Goal: Find specific page/section: Find specific page/section

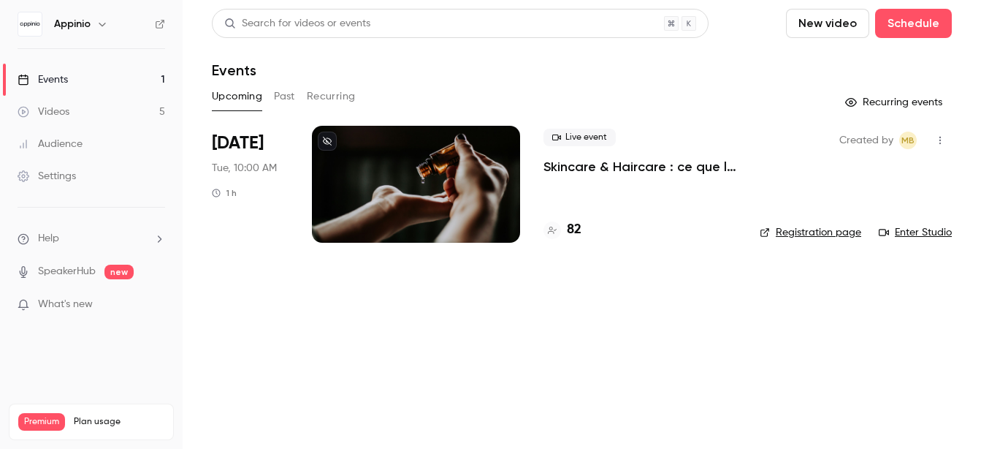
click at [600, 169] on p "Skincare & Haircare : ce que la Gen Z attend vraiment des marques" at bounding box center [640, 167] width 193 height 18
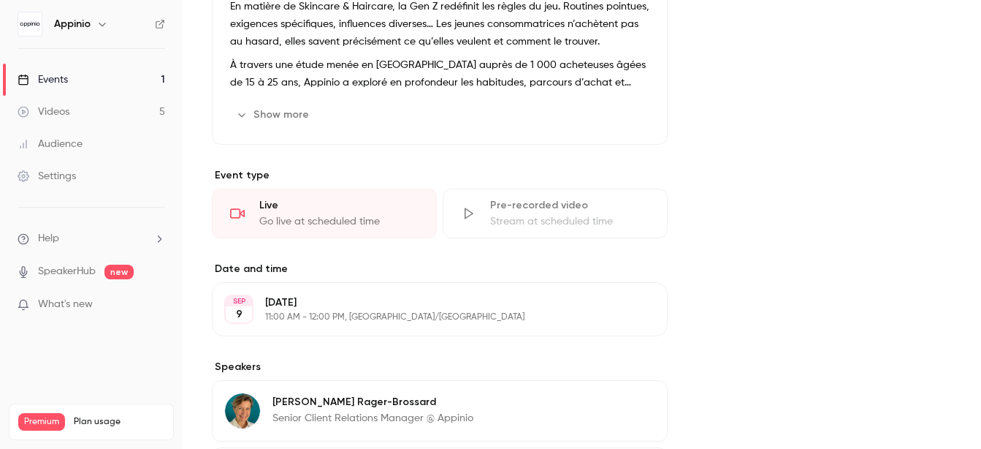
scroll to position [713, 0]
